Goal: Information Seeking & Learning: Learn about a topic

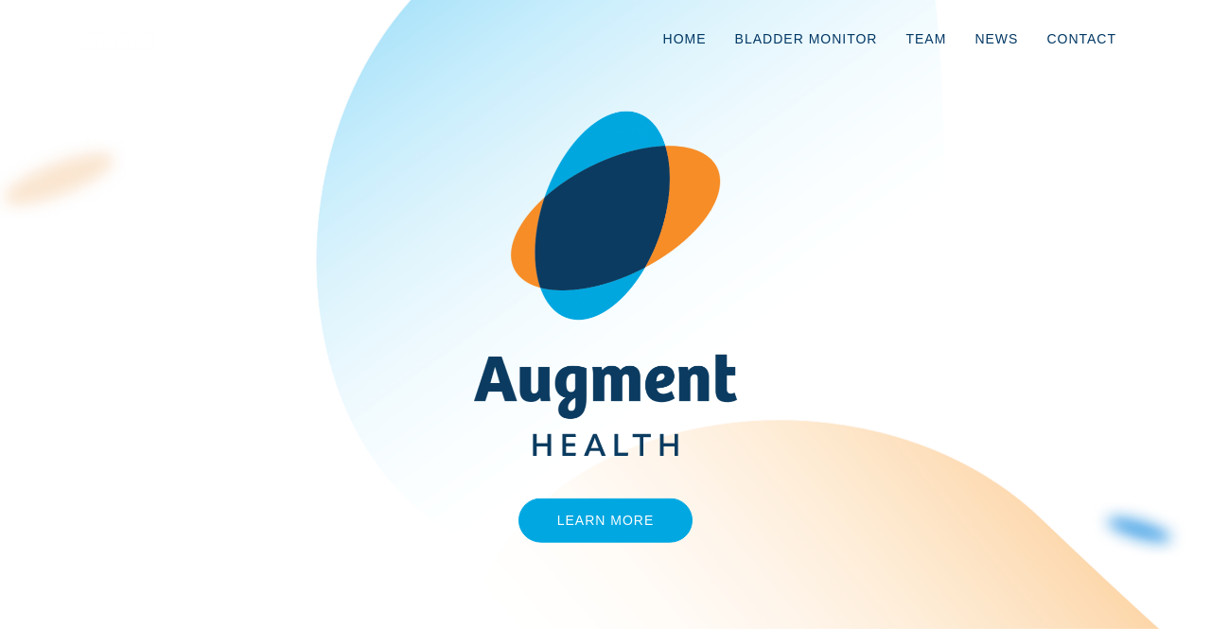
click at [632, 192] on img at bounding box center [605, 284] width 291 height 346
click at [569, 538] on link "Learn More" at bounding box center [605, 520] width 175 height 44
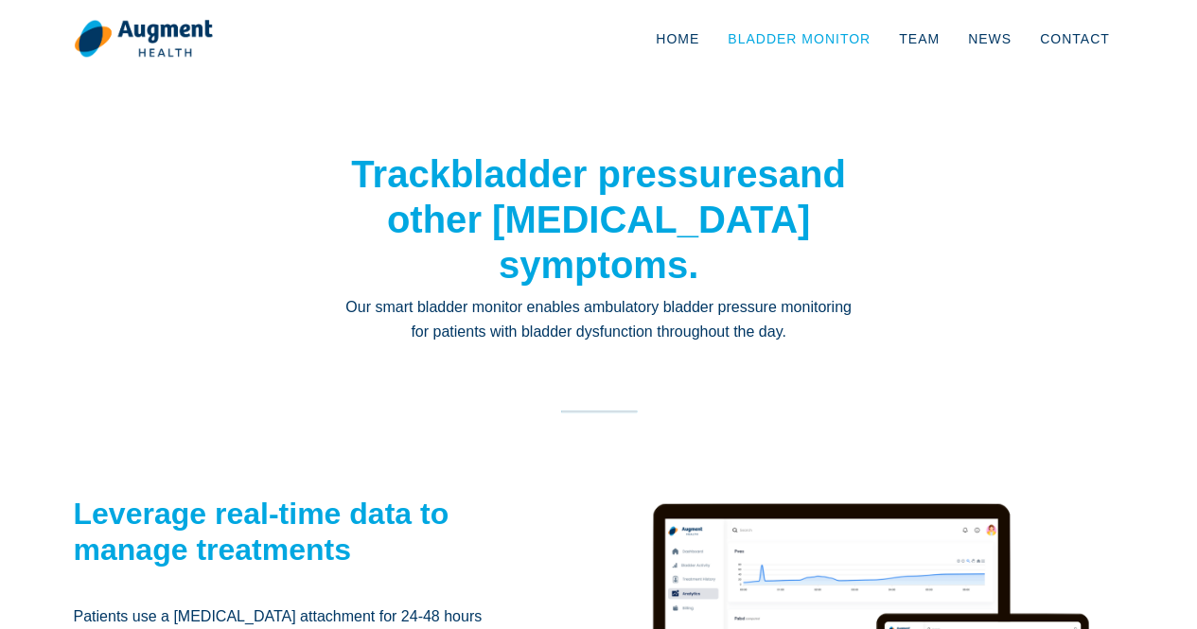
click at [789, 41] on link "Bladder Monitor" at bounding box center [798, 39] width 171 height 62
click at [785, 41] on link "Bladder Monitor" at bounding box center [798, 39] width 171 height 62
click at [926, 45] on link "Team" at bounding box center [918, 39] width 69 height 62
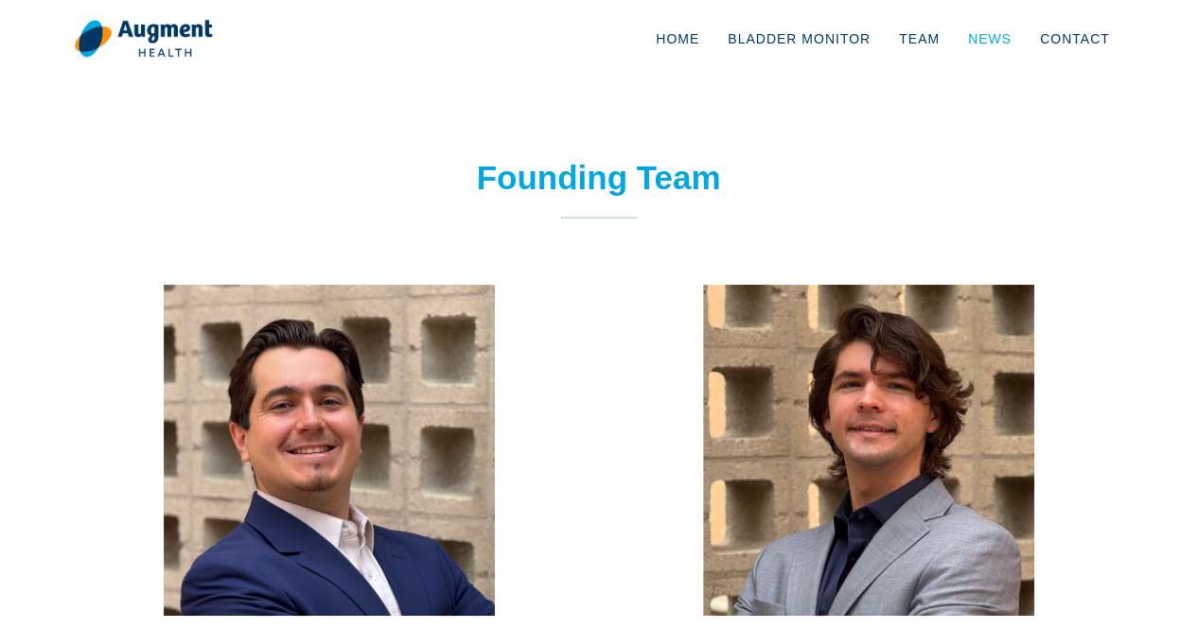
click at [1006, 31] on link "News" at bounding box center [989, 39] width 72 height 62
